Goal: Use online tool/utility: Utilize a website feature to perform a specific function

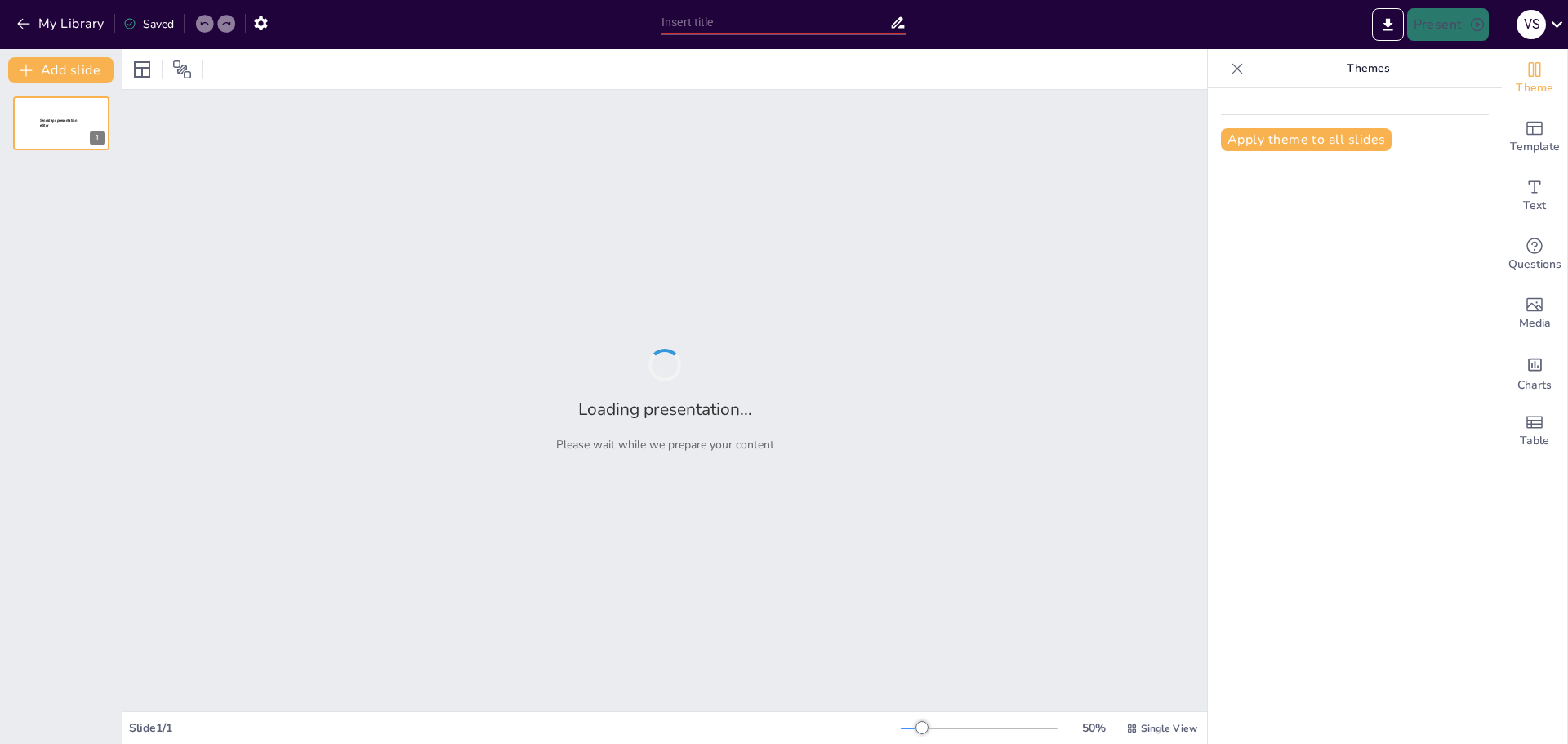
type input "Imported Tema 1.pptx"
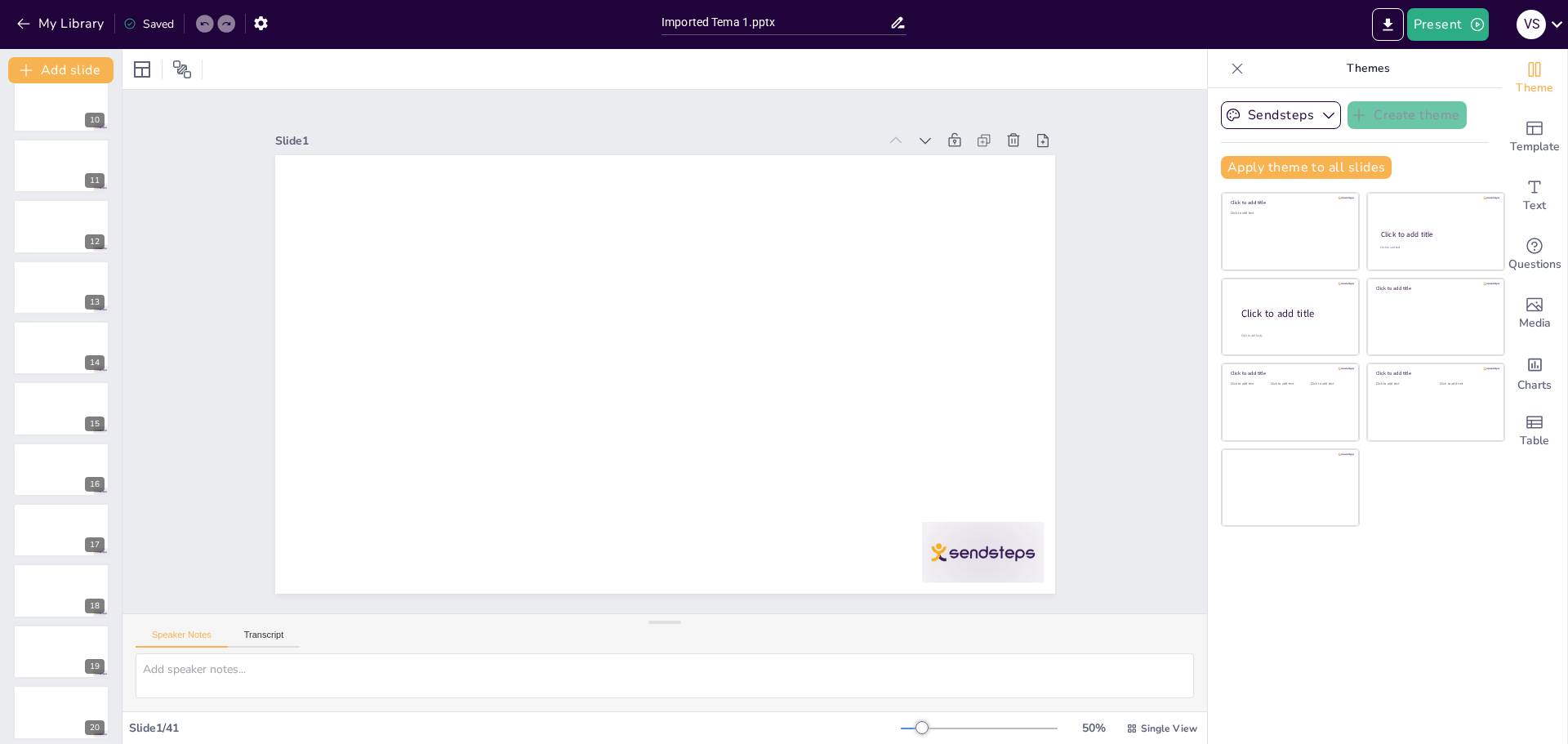
scroll to position [614, 0]
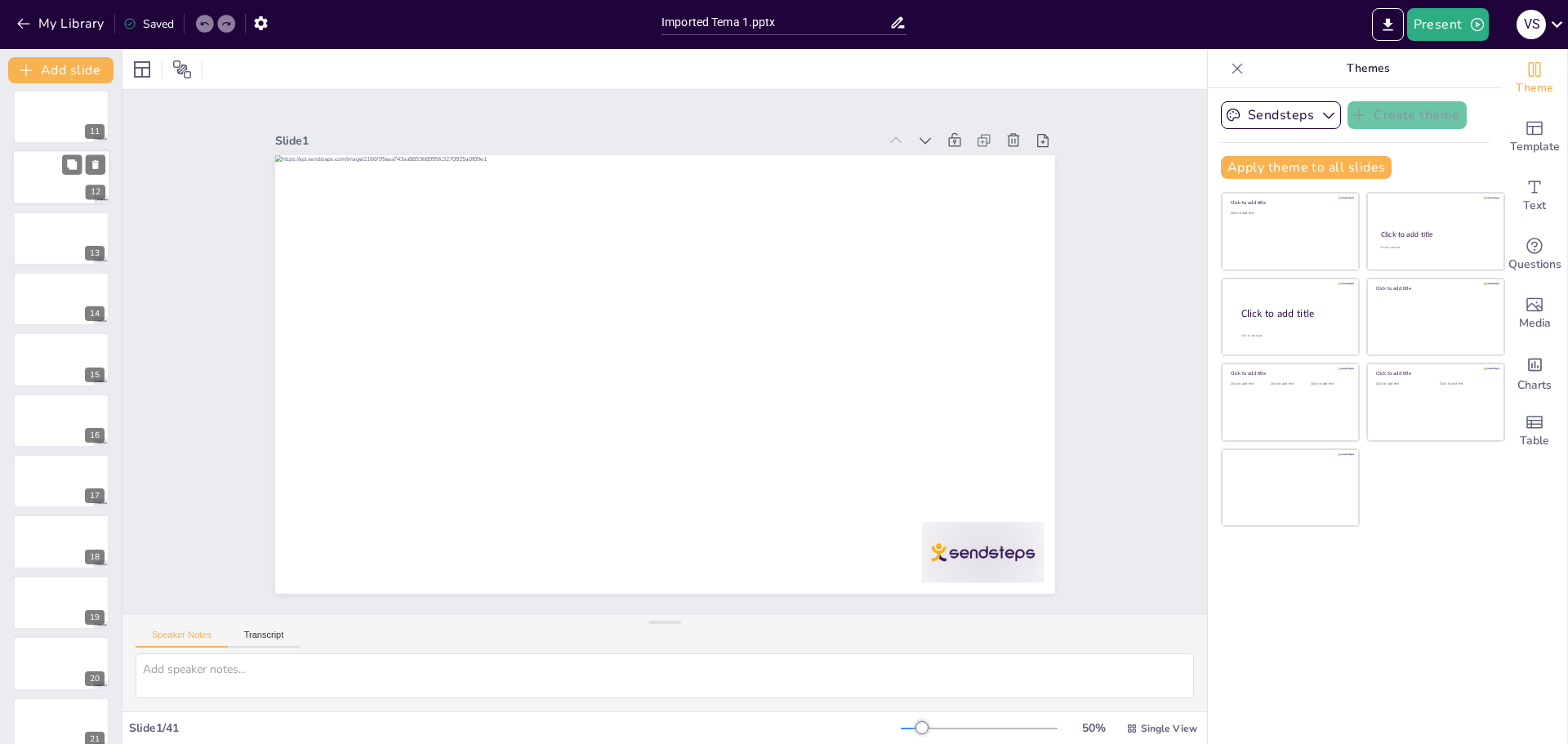
click at [57, 161] on div at bounding box center [61, 178] width 98 height 56
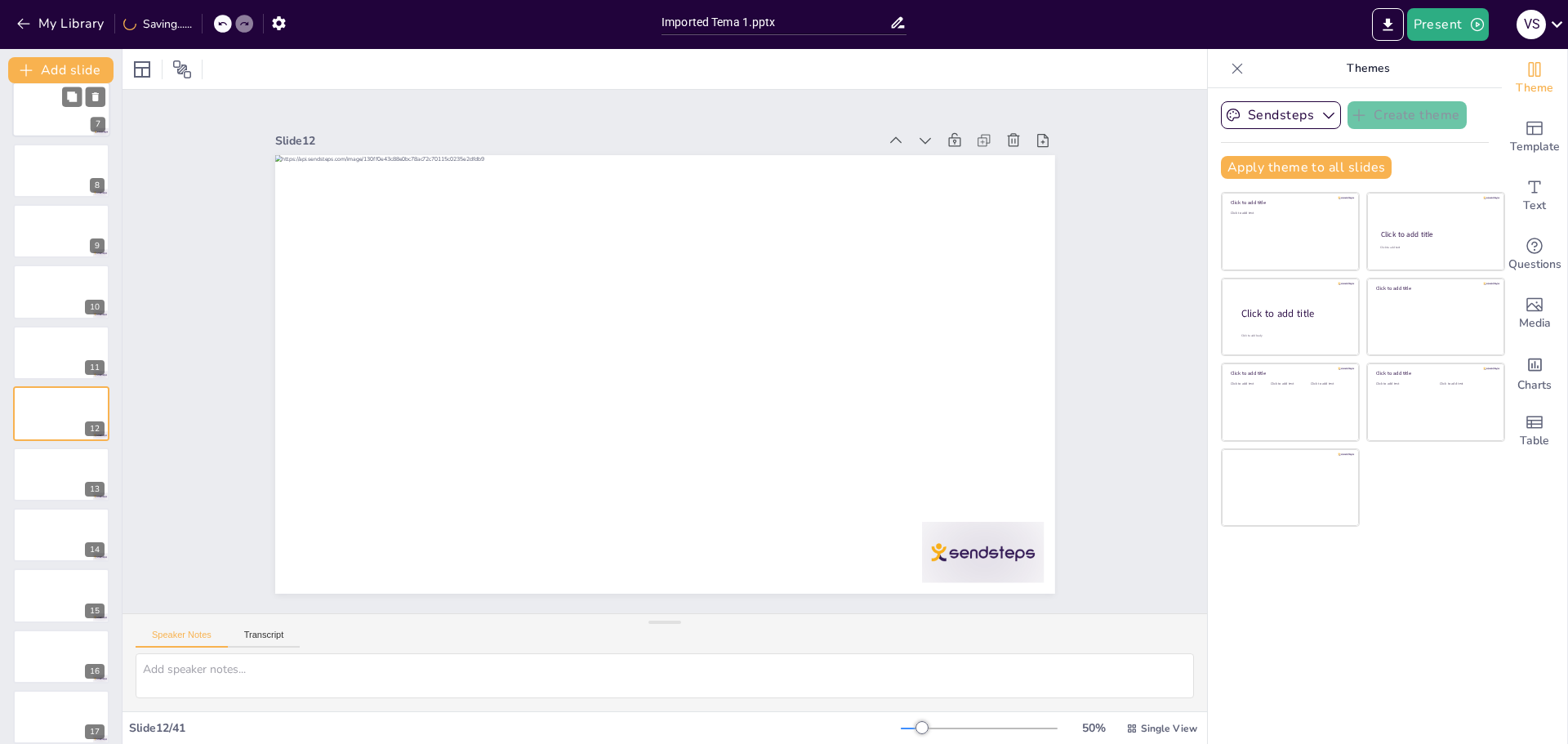
click at [52, 107] on div at bounding box center [61, 111] width 98 height 56
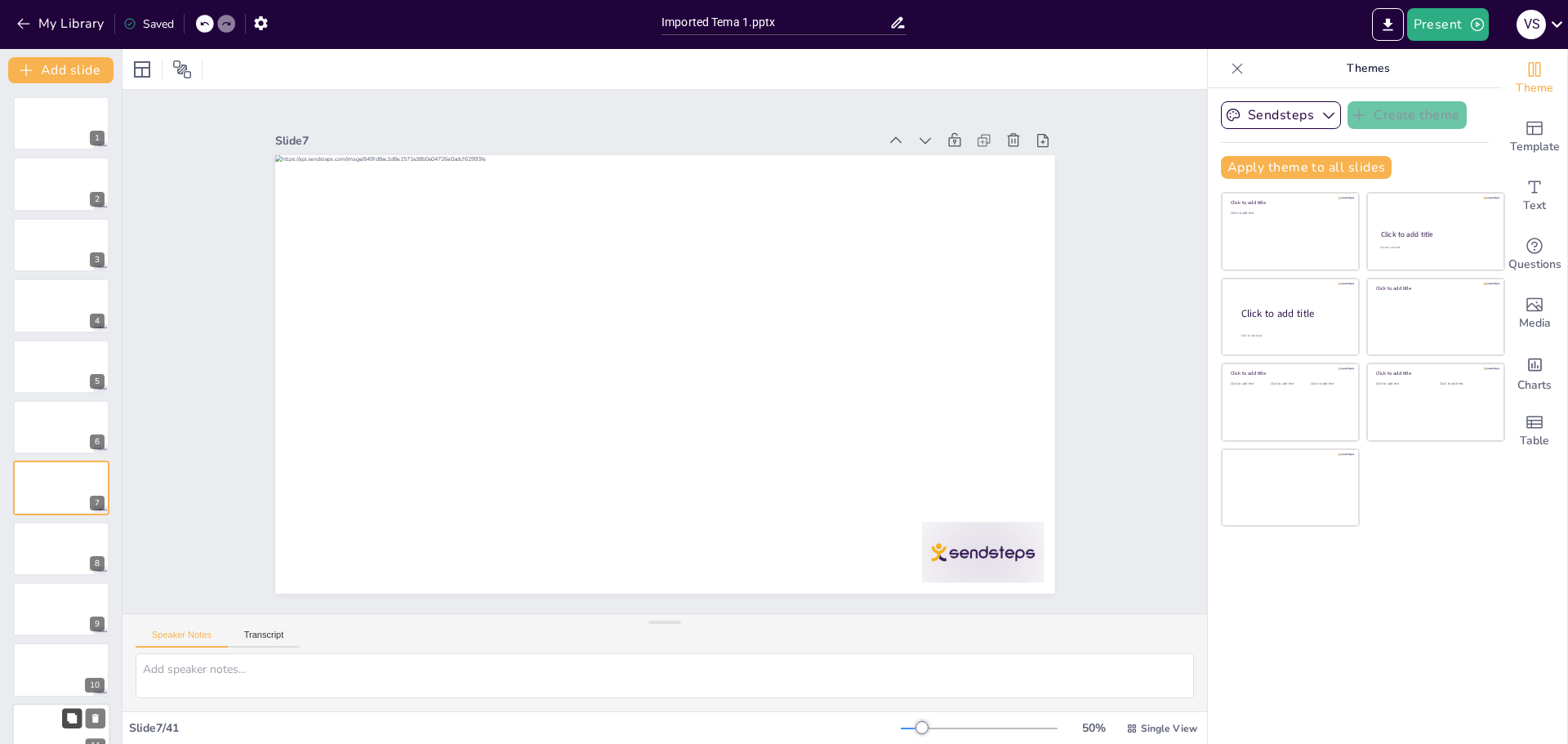
click at [67, 723] on icon at bounding box center [72, 718] width 12 height 12
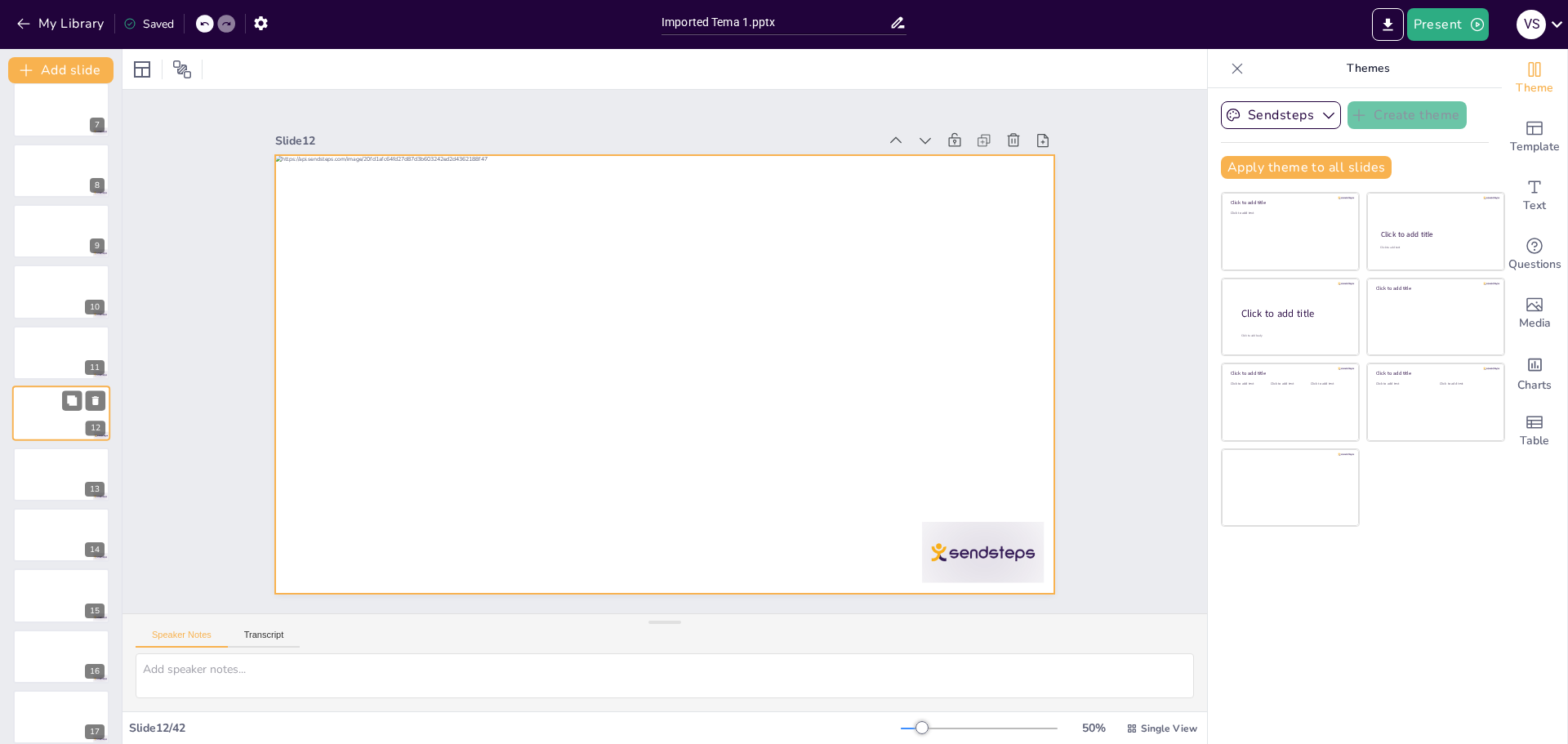
click at [42, 418] on div at bounding box center [61, 413] width 98 height 56
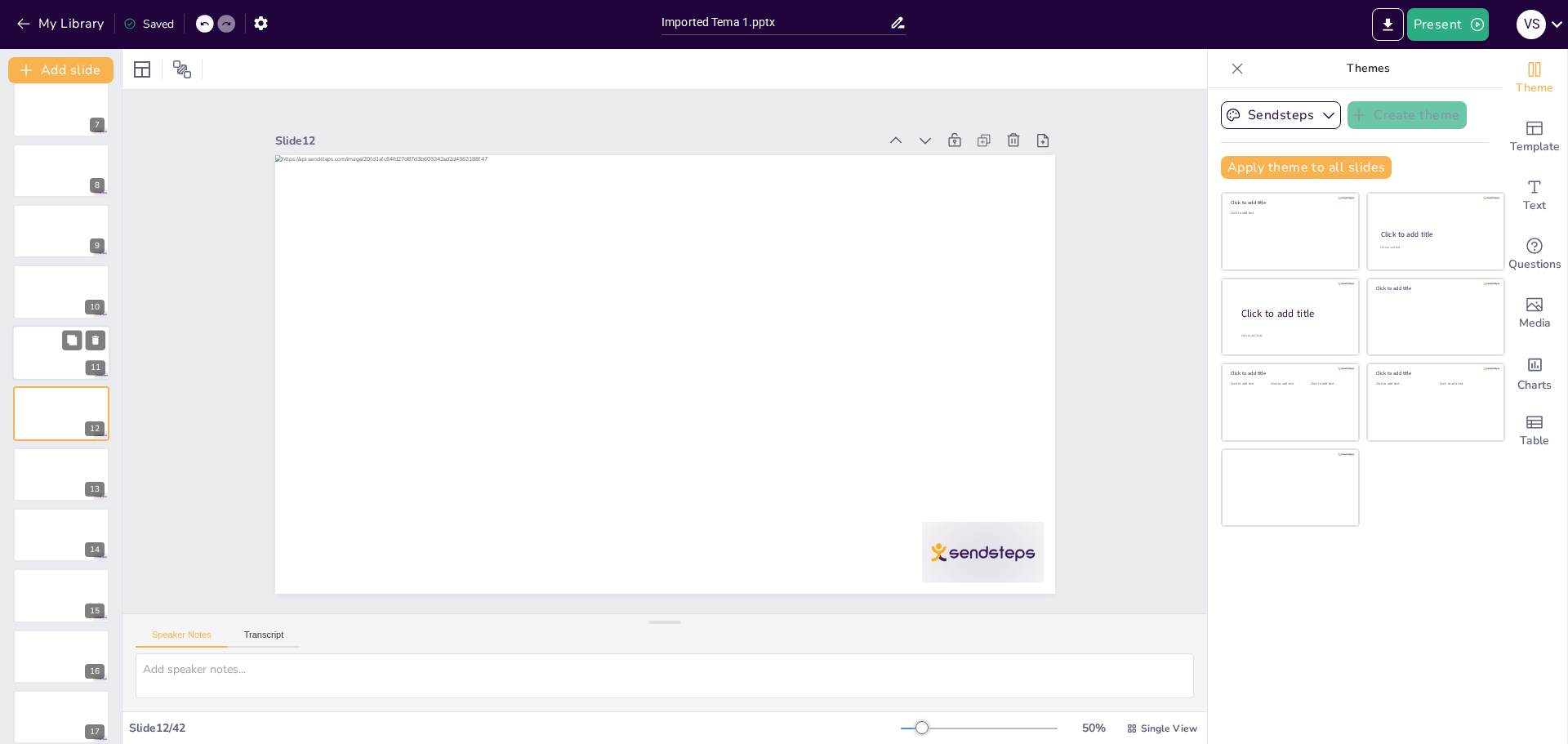
click at [31, 352] on div at bounding box center [61, 353] width 98 height 56
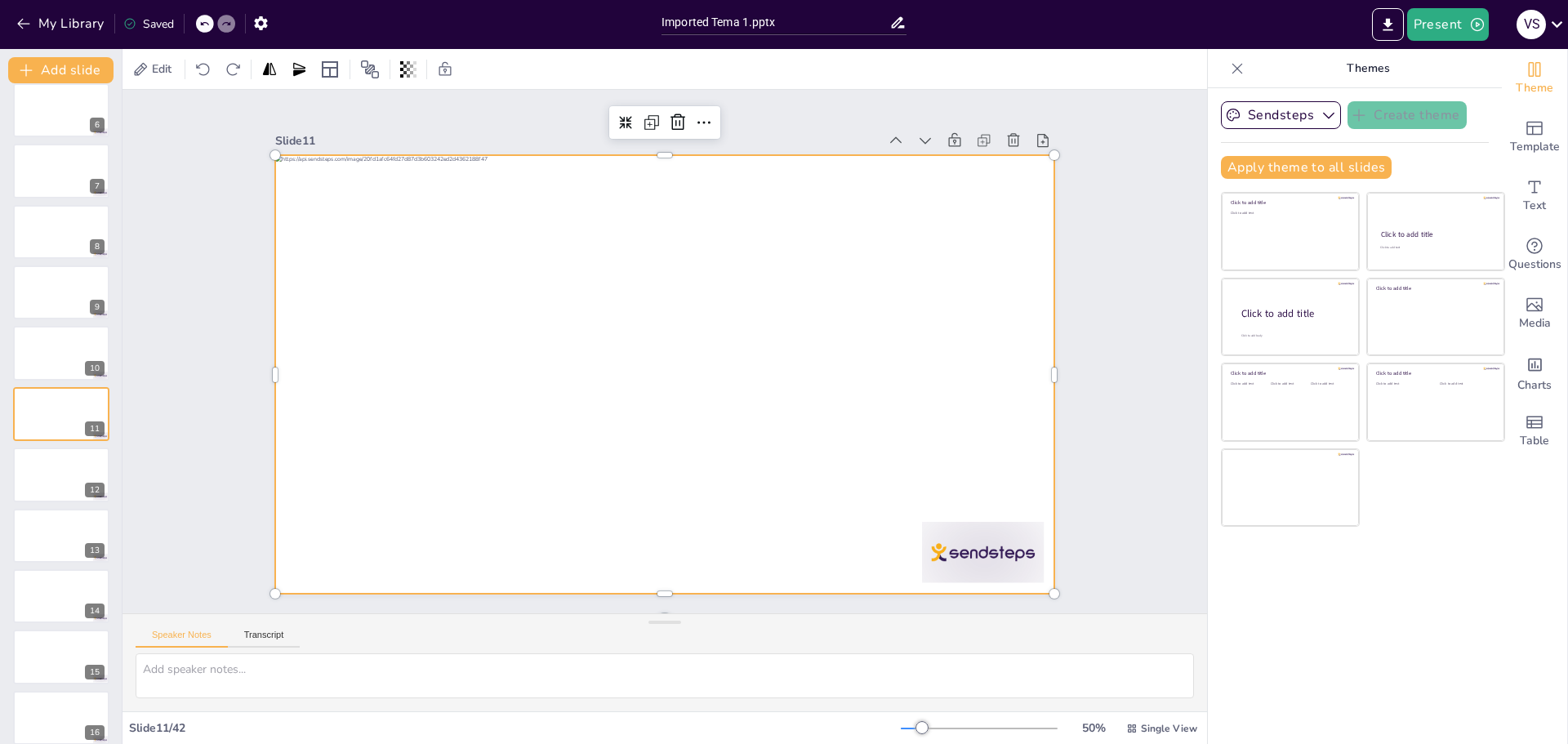
click at [869, 292] on div at bounding box center [665, 375] width 780 height 438
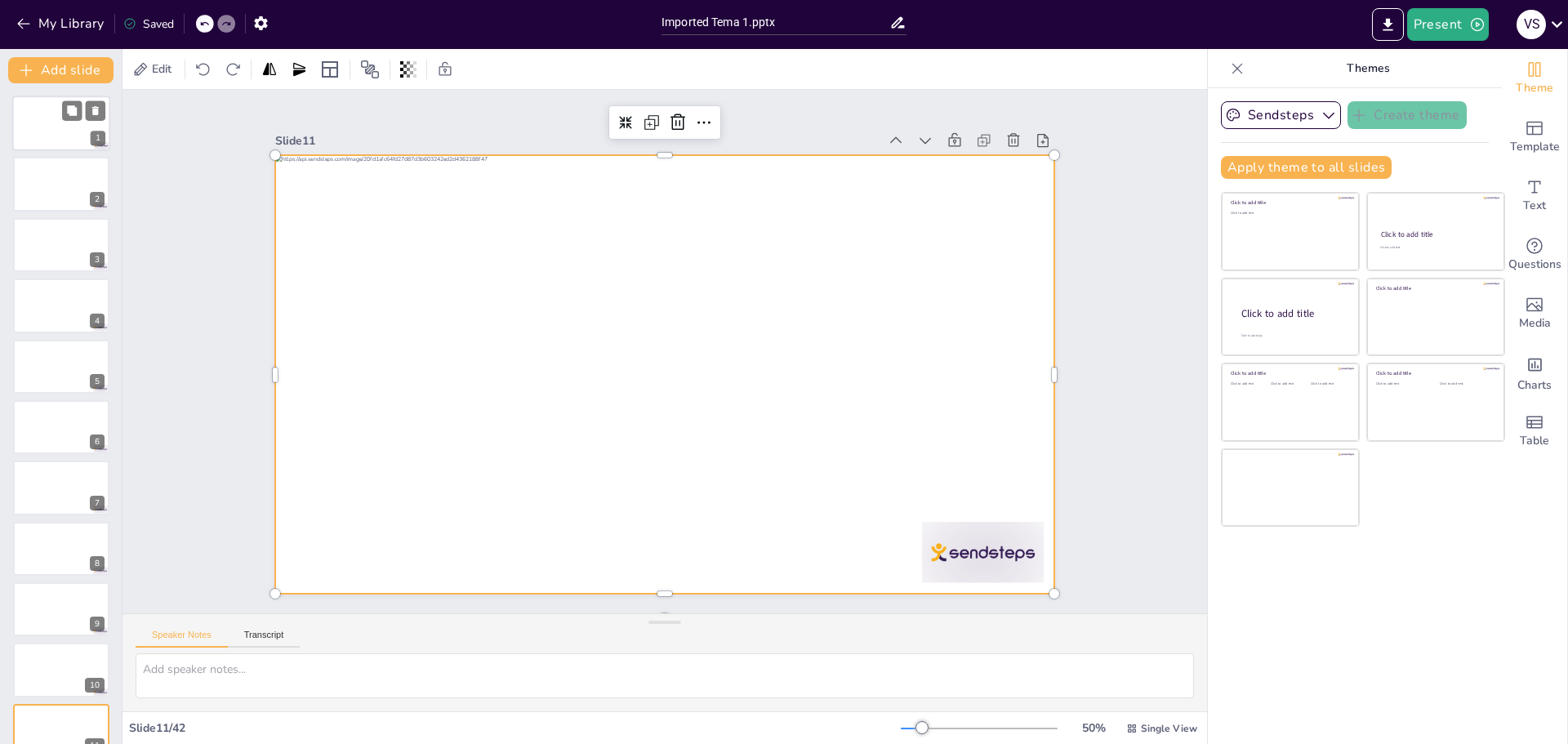
click at [56, 121] on div at bounding box center [61, 123] width 98 height 56
click at [689, 262] on div at bounding box center [642, 344] width 658 height 878
click at [772, 357] on div at bounding box center [662, 374] width 821 height 518
click at [621, 378] on div at bounding box center [652, 371] width 894 height 770
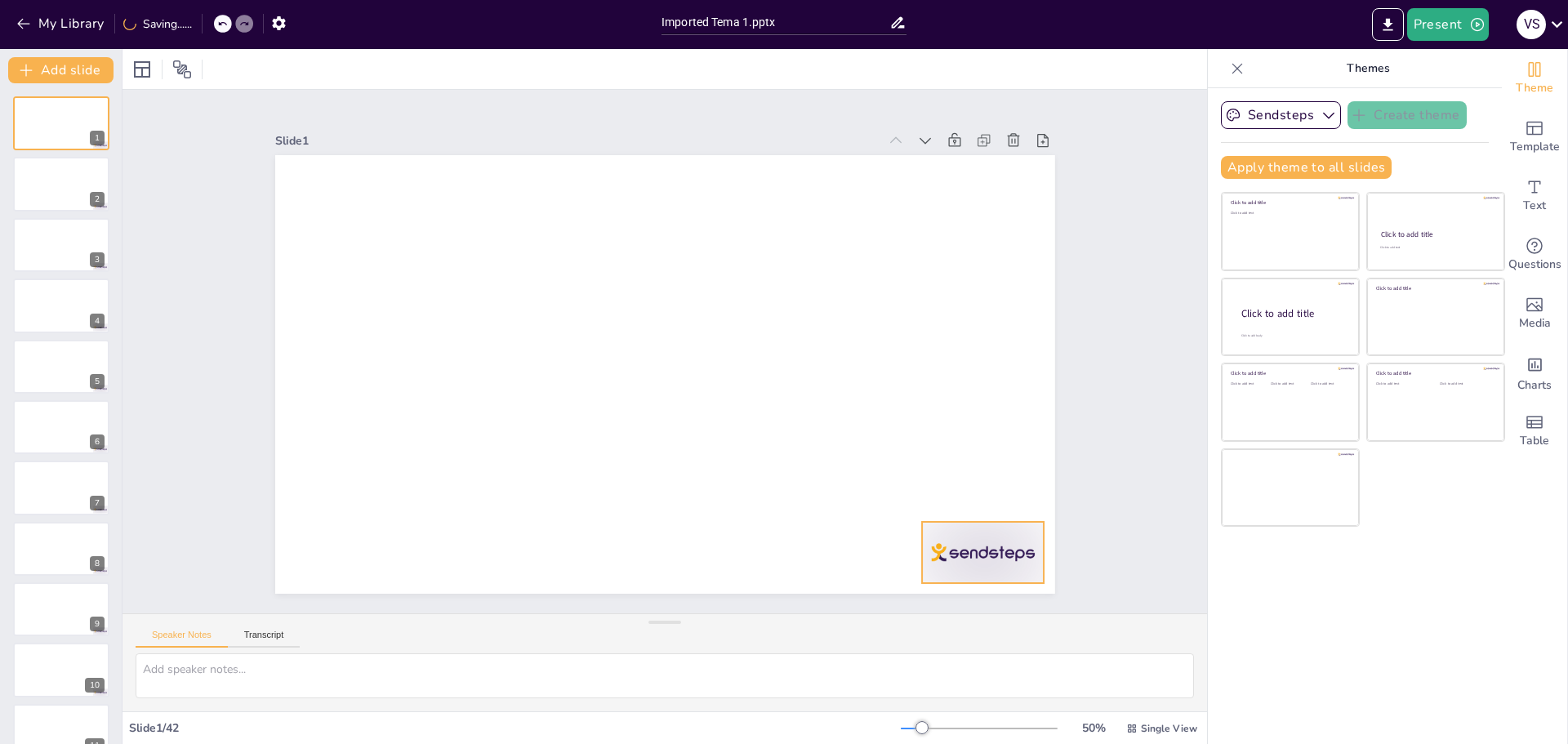
click at [959, 548] on div at bounding box center [960, 584] width 128 height 74
click at [201, 19] on icon at bounding box center [204, 24] width 10 height 10
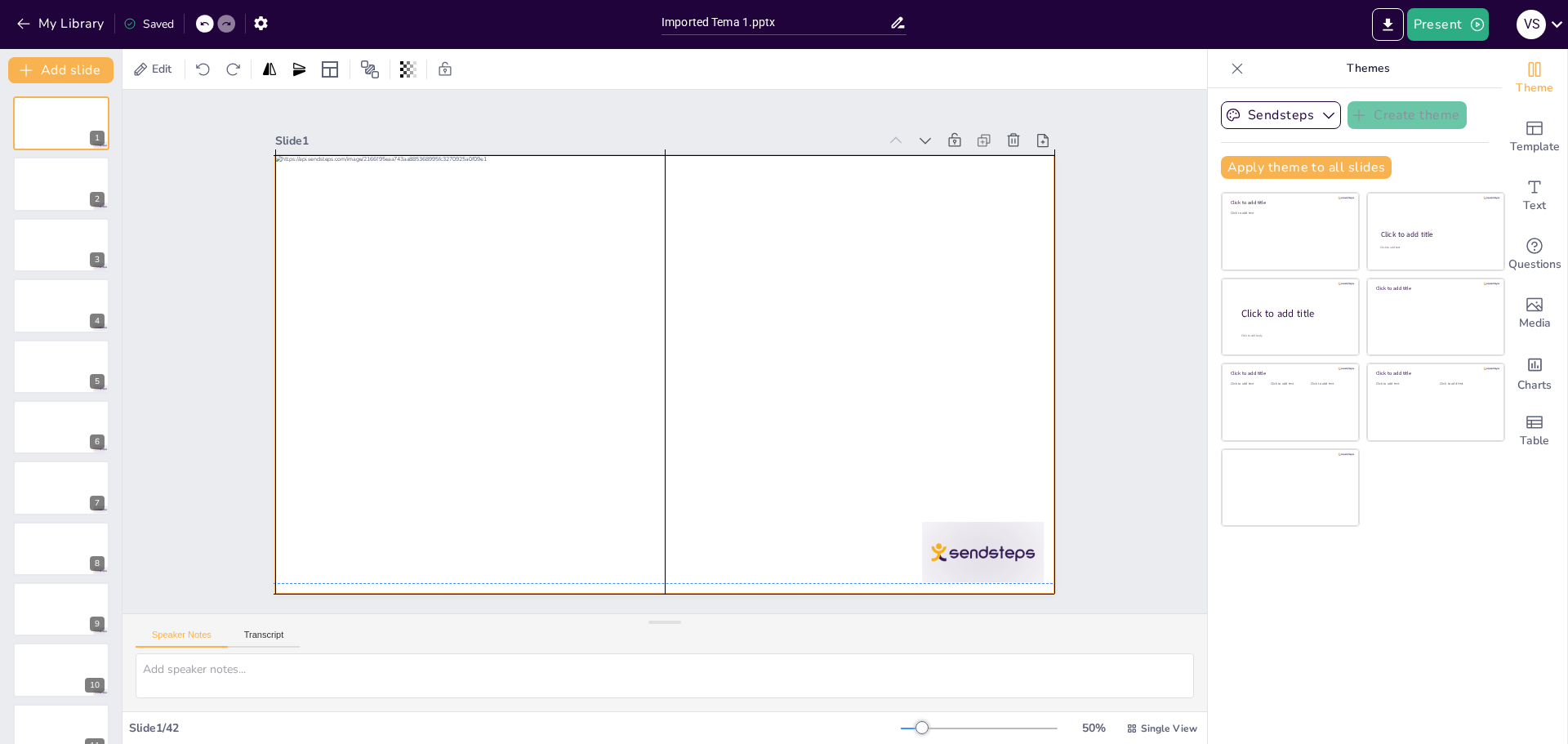
click at [830, 306] on div at bounding box center [665, 375] width 780 height 438
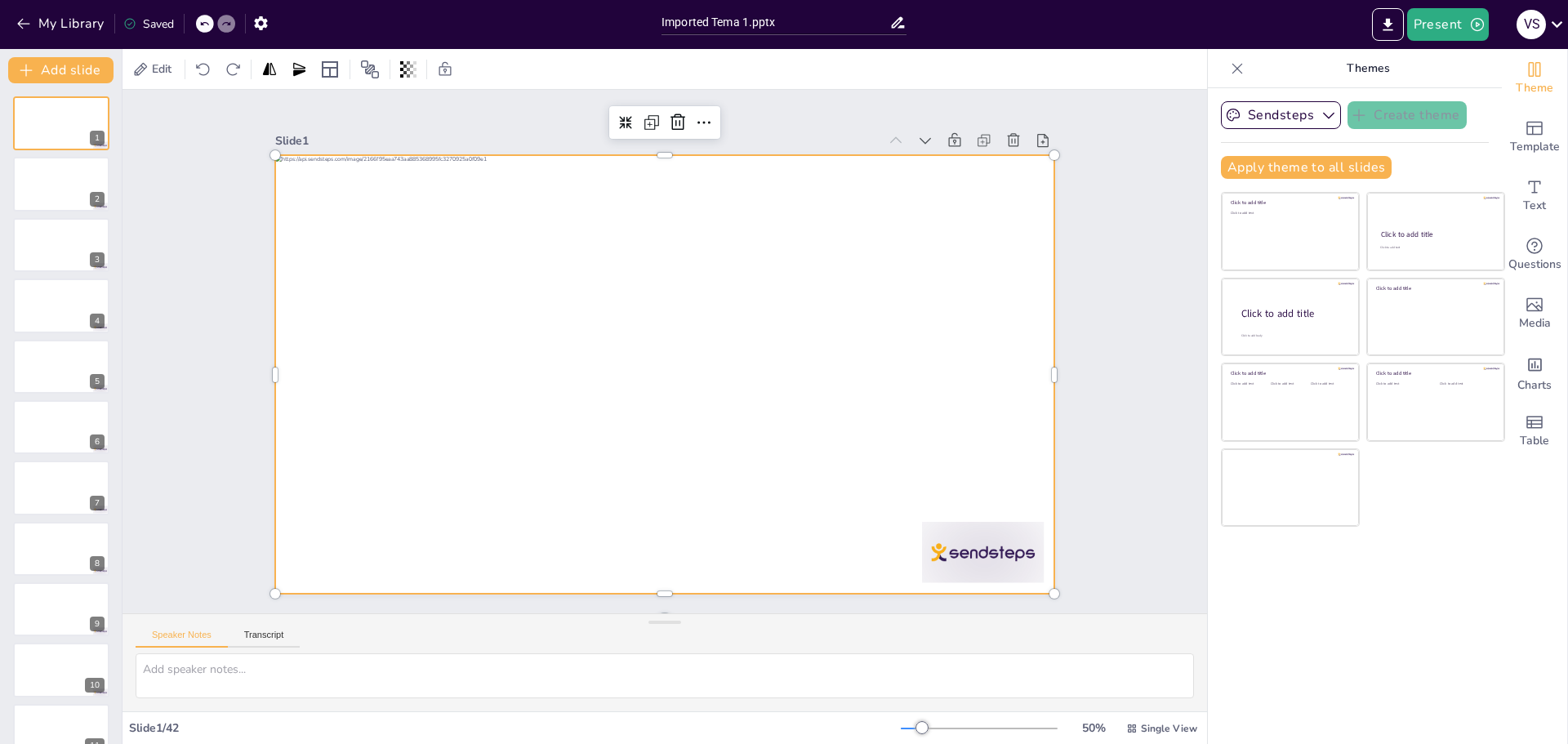
click at [810, 190] on div at bounding box center [665, 375] width 780 height 438
click at [810, 190] on div at bounding box center [662, 374] width 821 height 518
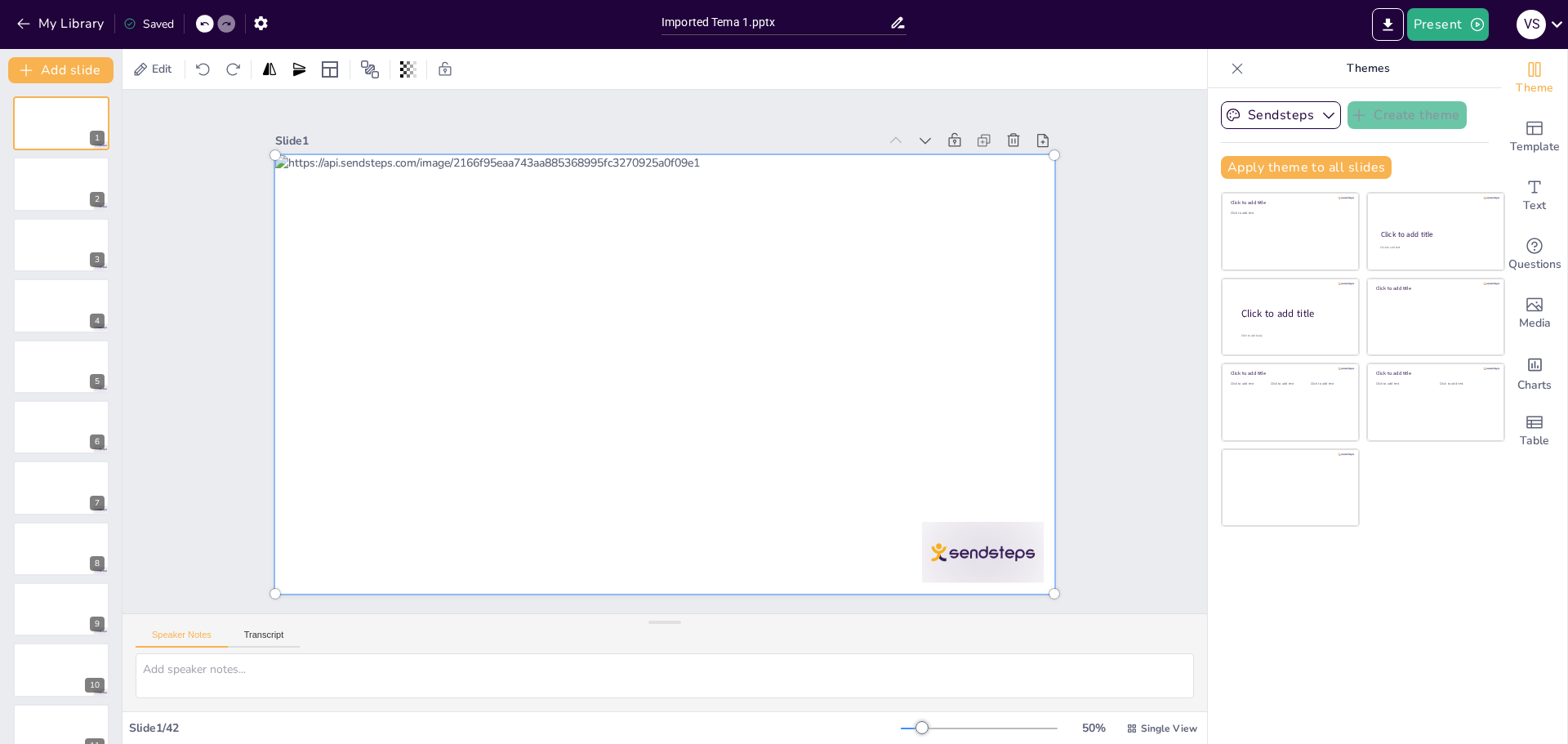
click at [604, 470] on div at bounding box center [662, 374] width 843 height 539
click at [604, 470] on div at bounding box center [665, 374] width 799 height 459
click at [417, 267] on div at bounding box center [665, 374] width 799 height 459
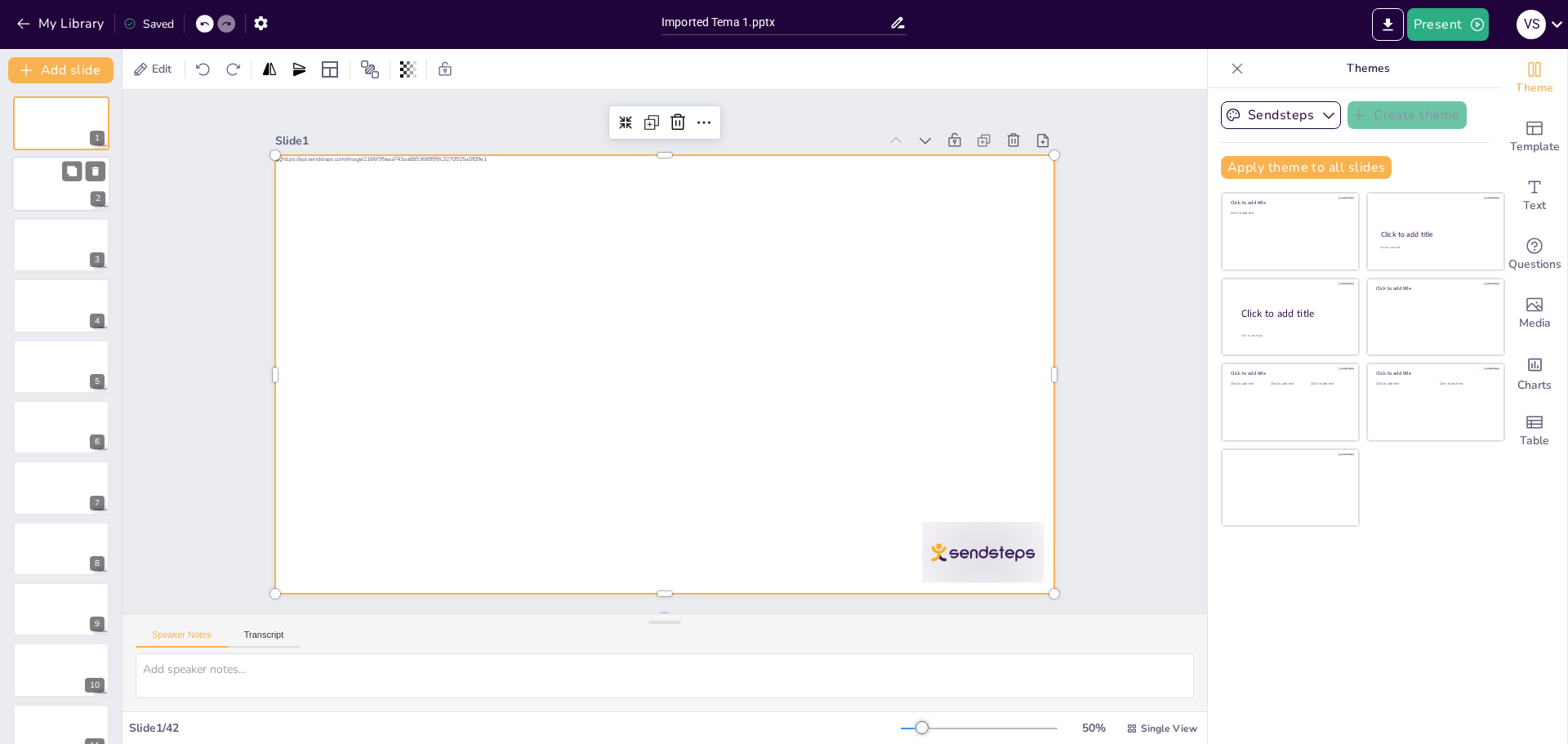
click at [72, 198] on div at bounding box center [61, 185] width 98 height 56
click at [552, 422] on div at bounding box center [654, 372] width 891 height 718
click at [49, 256] on div at bounding box center [61, 245] width 98 height 56
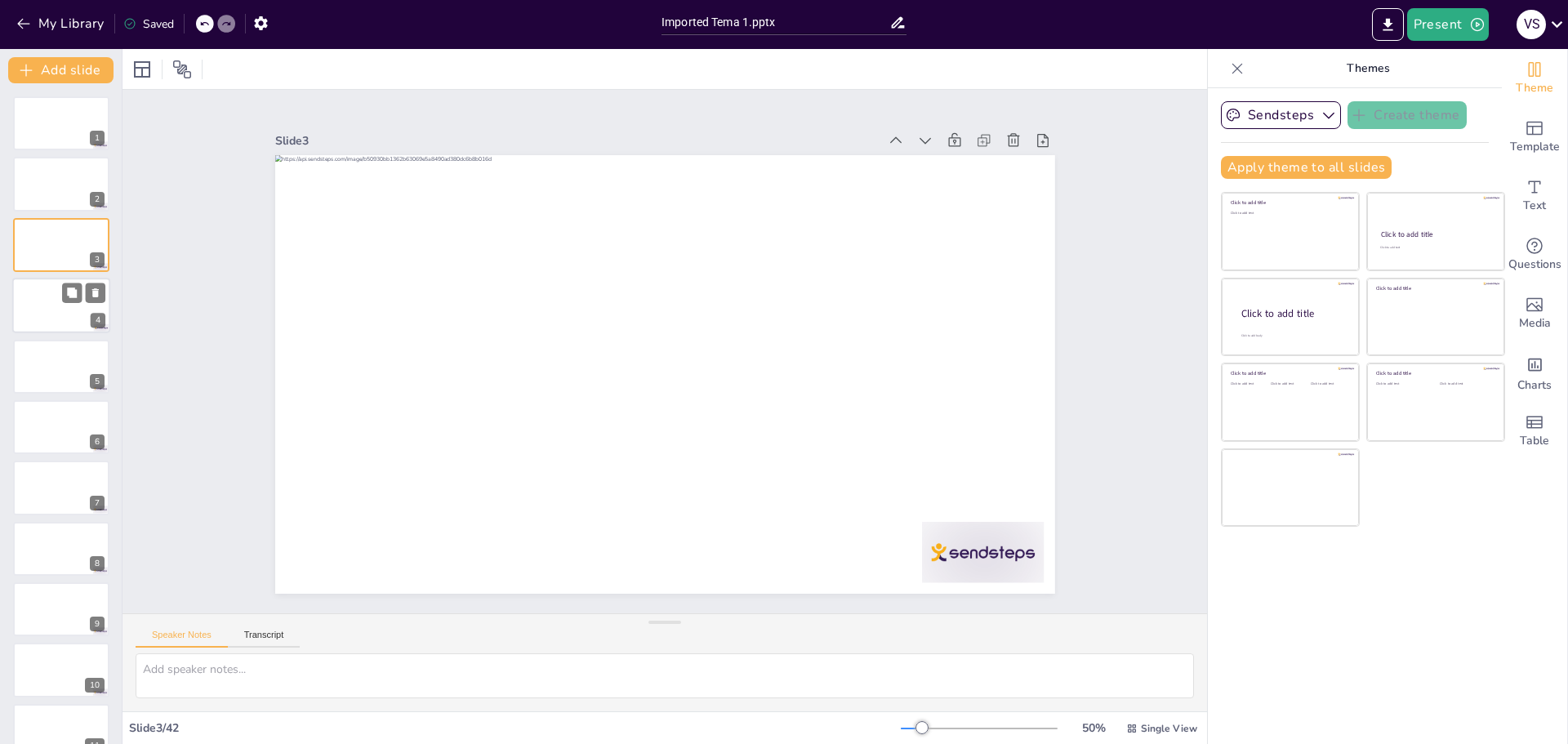
click at [43, 305] on div at bounding box center [61, 306] width 98 height 56
click at [61, 360] on div at bounding box center [61, 367] width 98 height 56
click at [58, 417] on div at bounding box center [61, 428] width 98 height 56
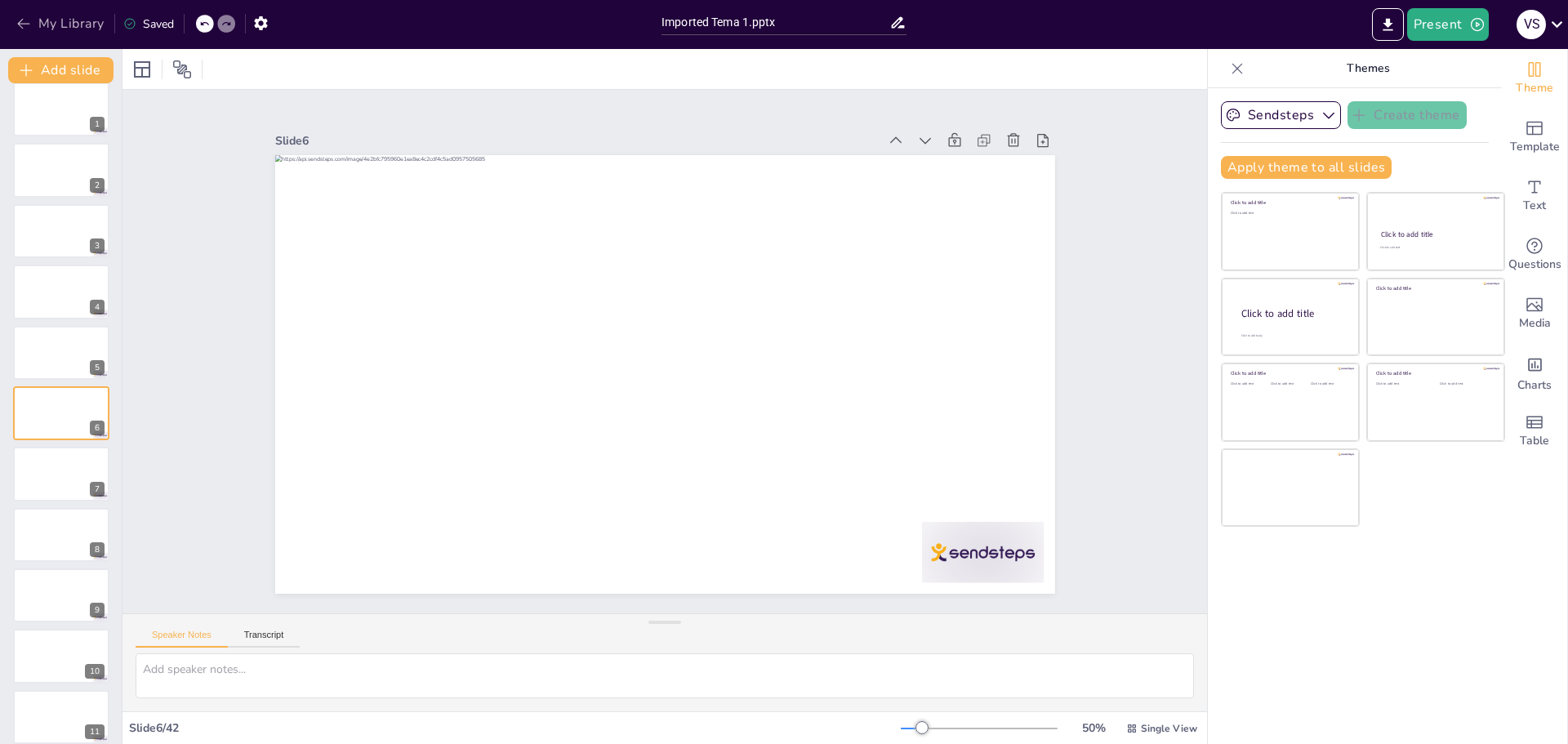
click at [60, 23] on button "My Library" at bounding box center [61, 23] width 99 height 26
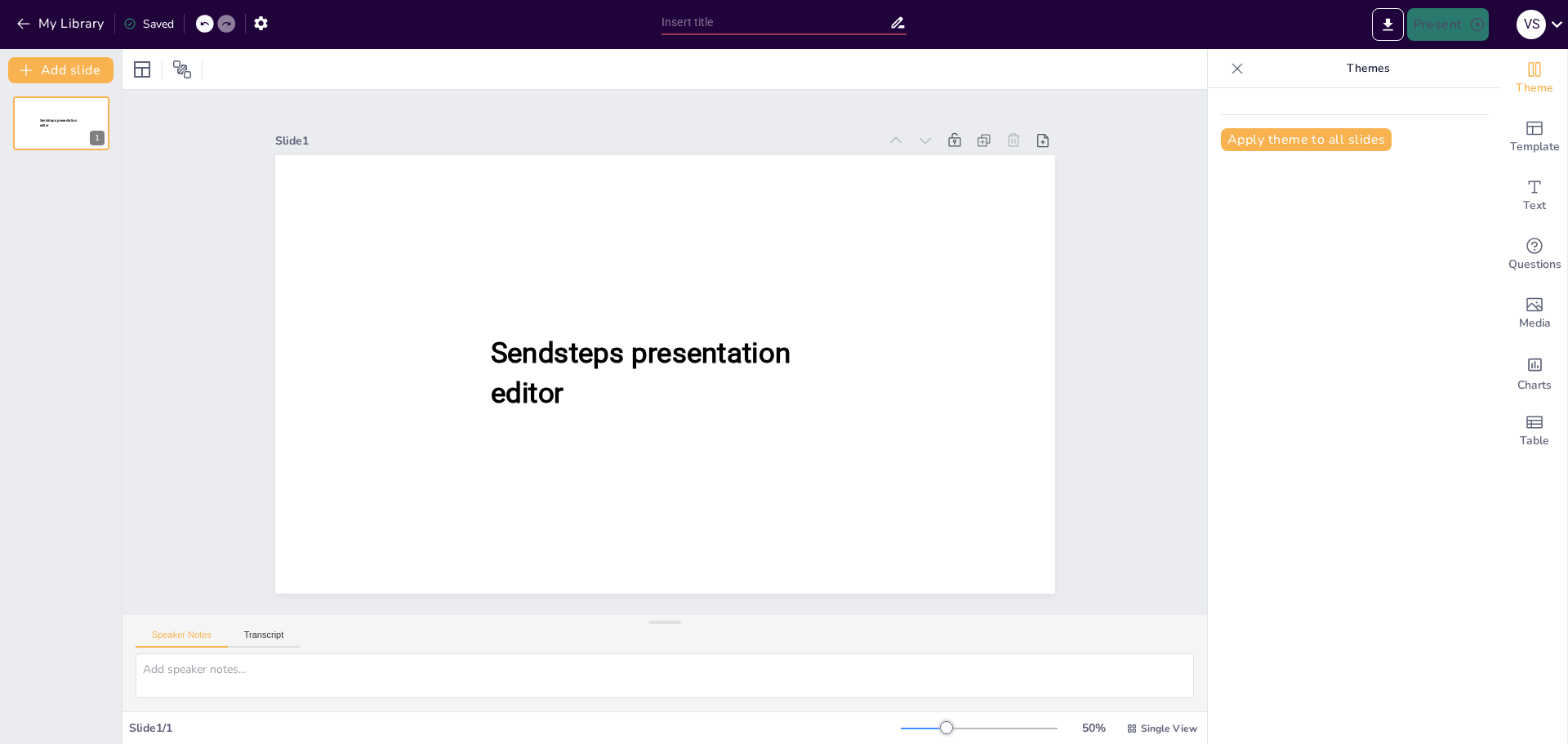
type input "Imported Tema 1.pptx"
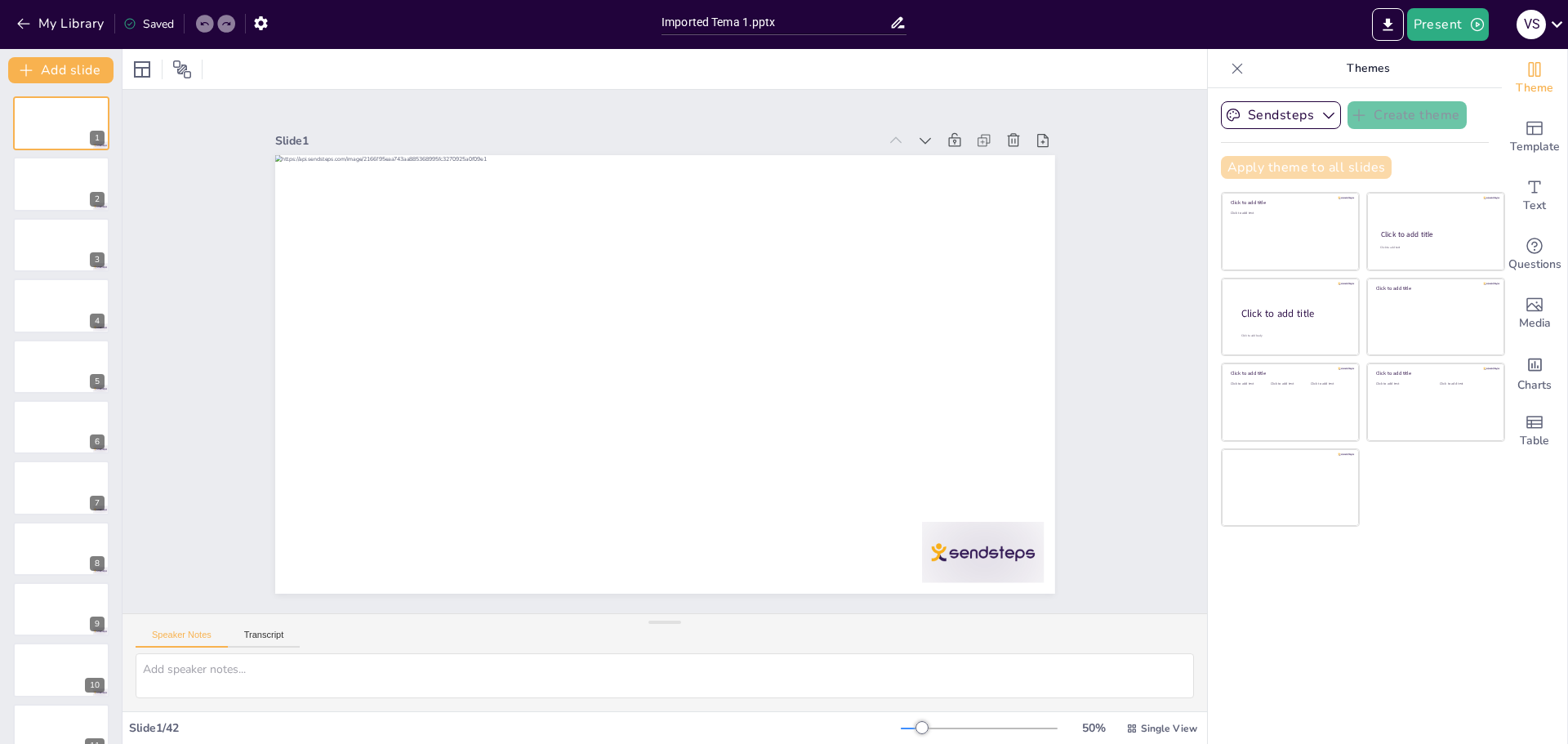
click at [1277, 172] on button "Apply theme to all slides" at bounding box center [1307, 167] width 171 height 23
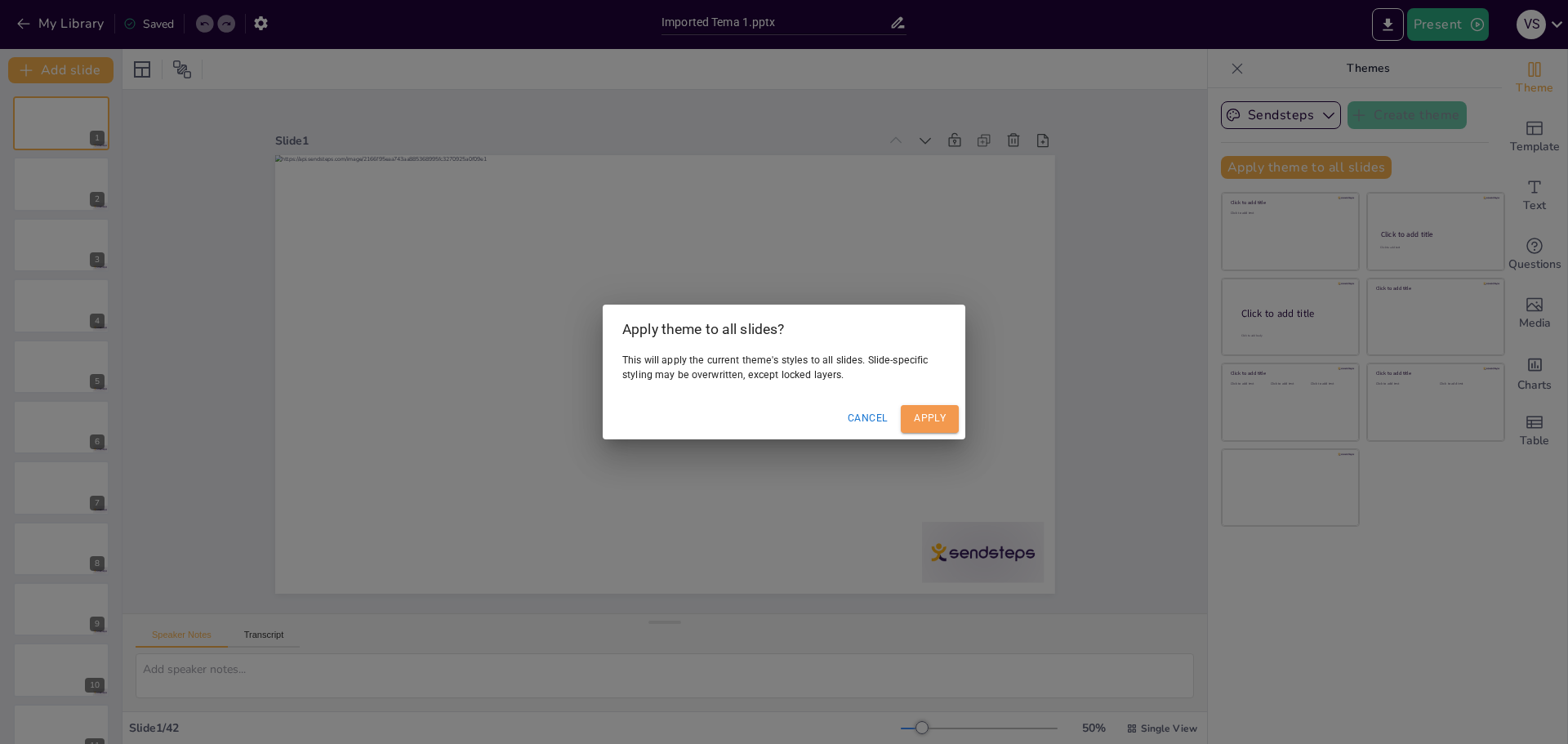
click at [932, 417] on button "Apply" at bounding box center [930, 419] width 58 height 27
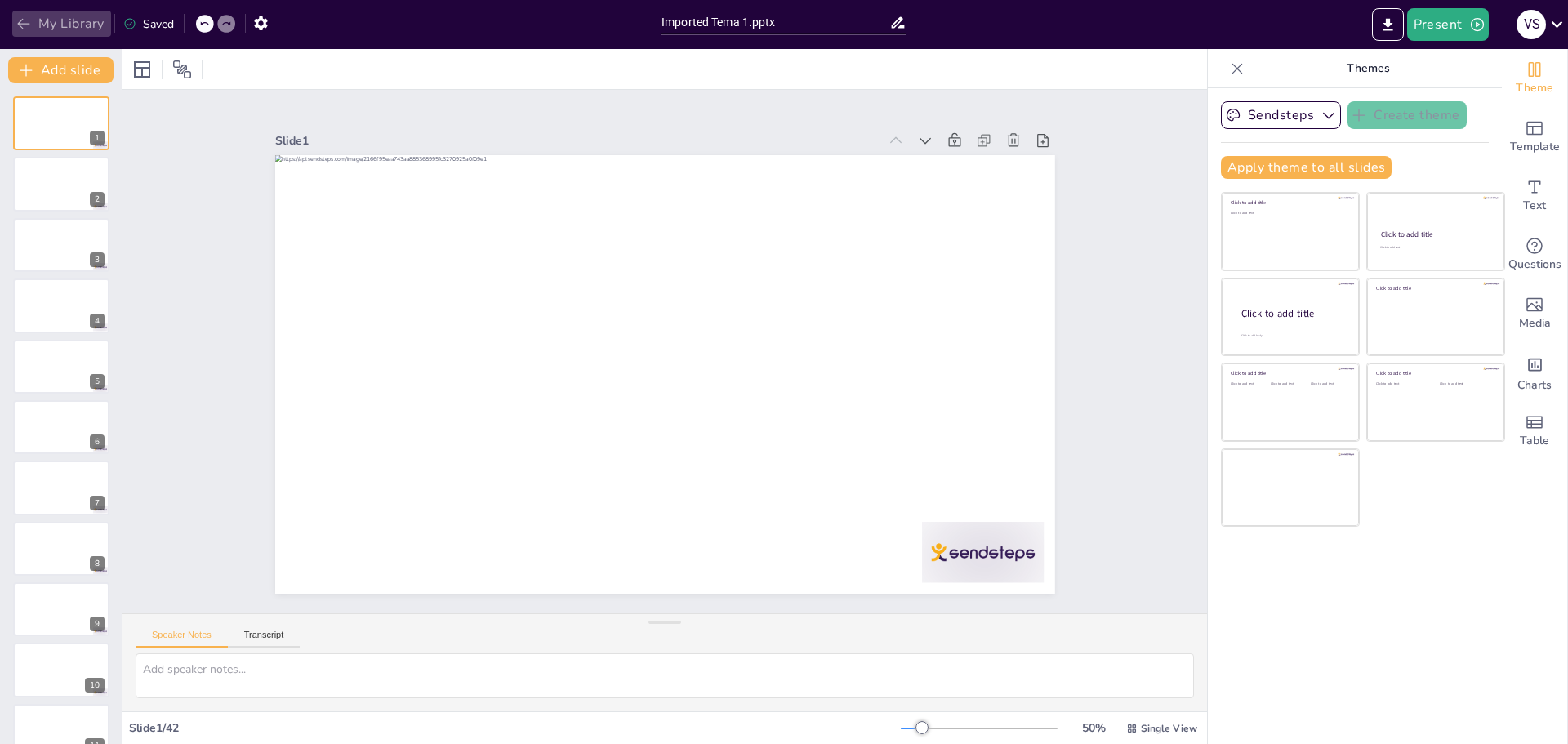
click at [37, 30] on button "My Library" at bounding box center [61, 23] width 99 height 26
